Goal: Information Seeking & Learning: Learn about a topic

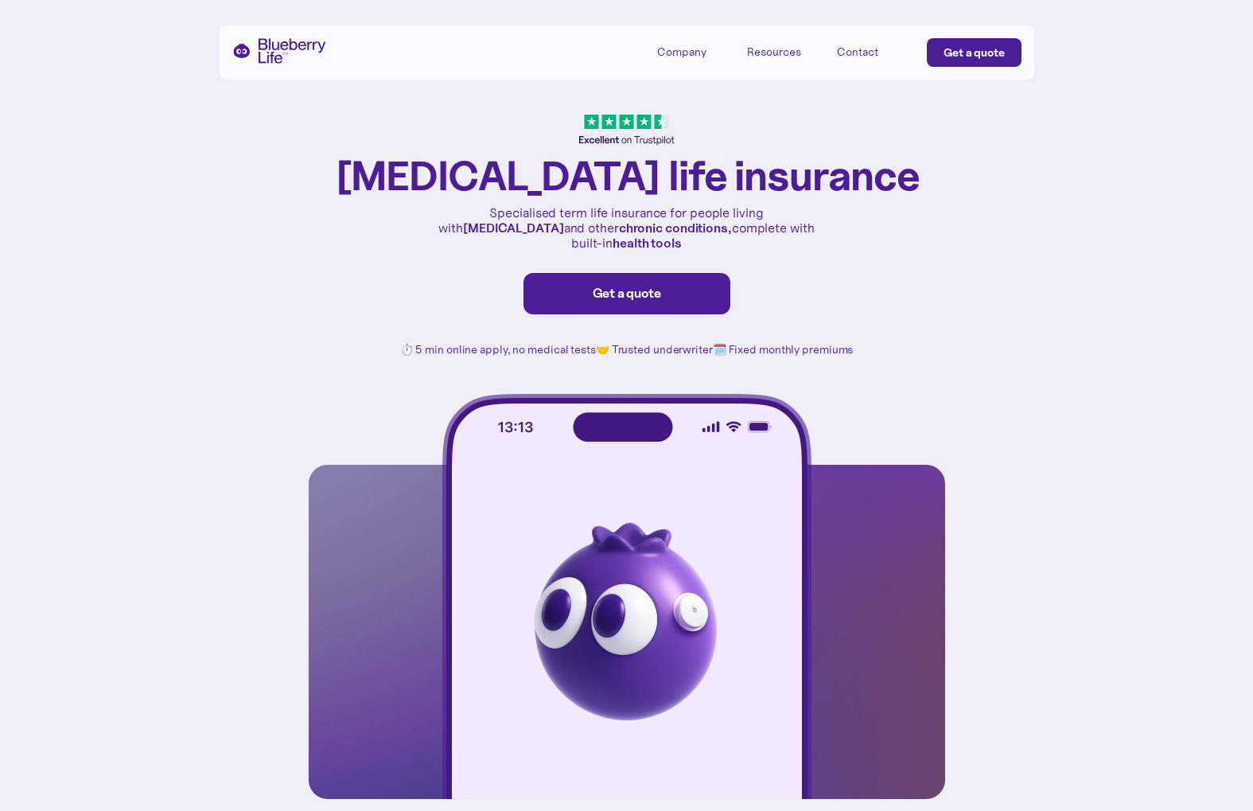
click at [687, 52] on div "Company" at bounding box center [681, 52] width 49 height 14
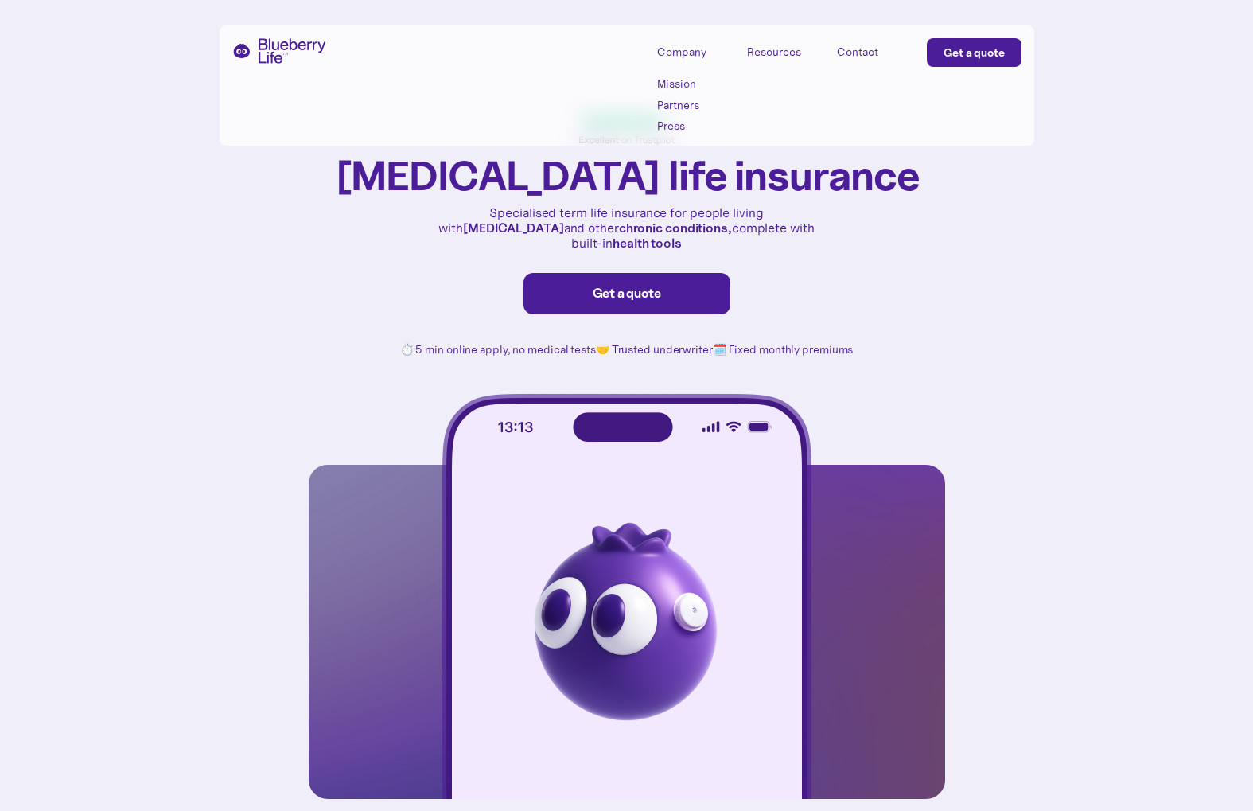
click at [676, 127] on link "Press" at bounding box center [693, 126] width 72 height 14
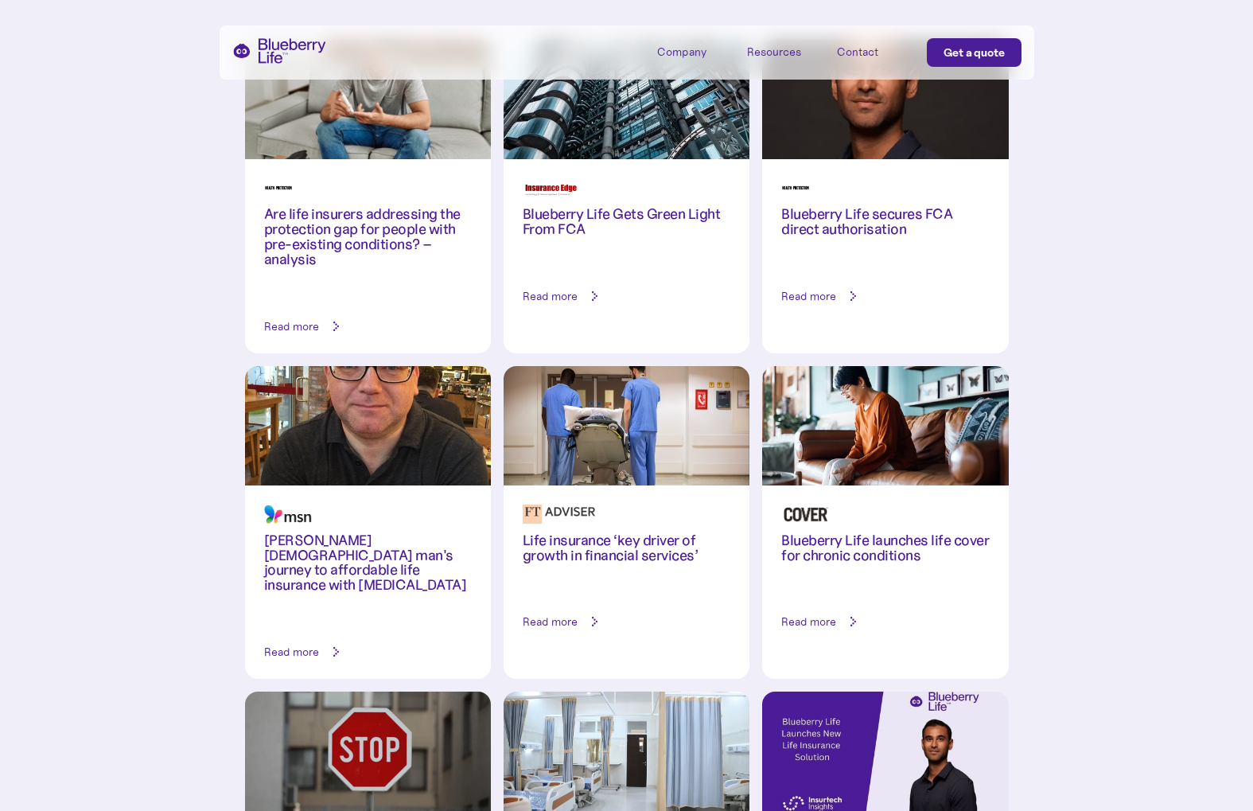
scroll to position [403, 0]
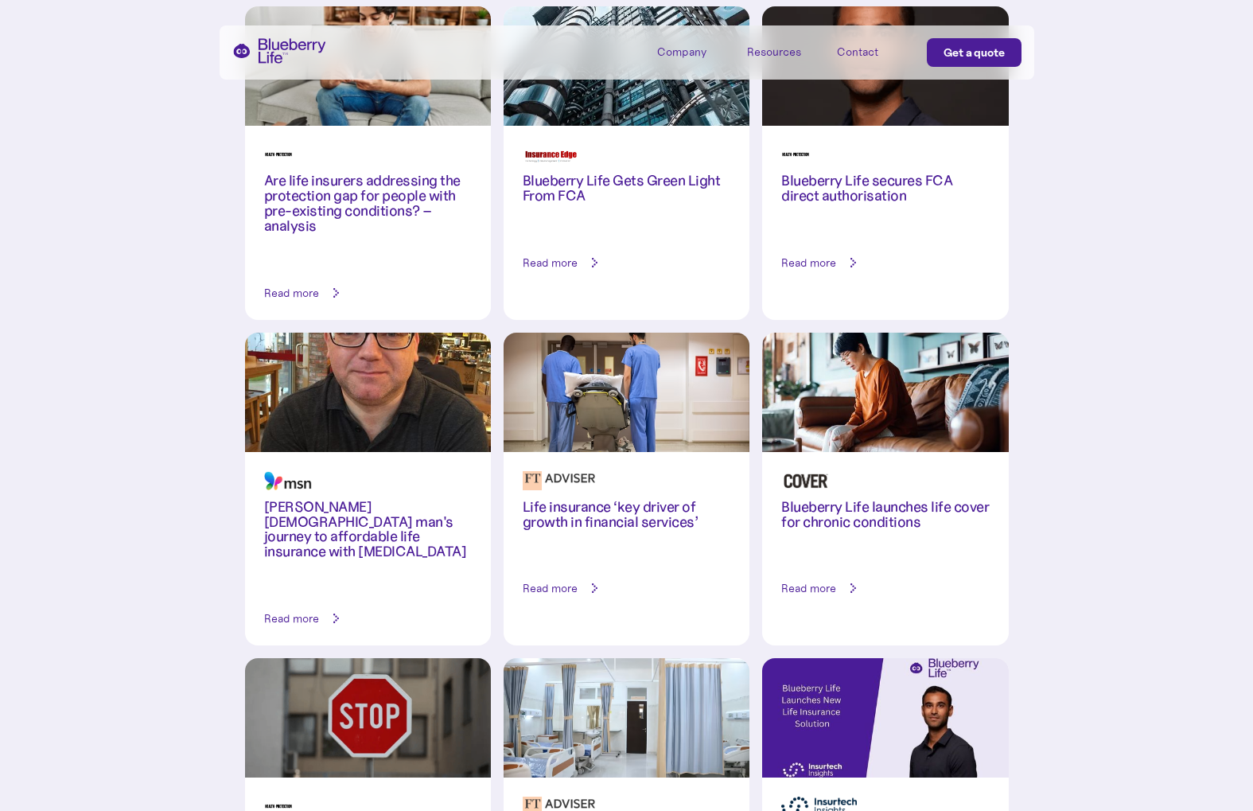
scroll to position [465, 0]
